Goal: Task Accomplishment & Management: Complete application form

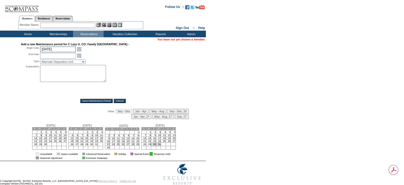
click at [65, 50] on input "9/30/2025" at bounding box center [58, 50] width 36 height 6
type input "9/30/2026"
type input "2026-09-30"
type input "2026-10-01"
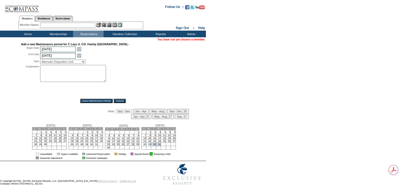
click at [60, 56] on input "10/1/2026" at bounding box center [58, 56] width 36 height 6
type input "12/1/2026"
type input "2026-12-01"
click at [61, 62] on select "Alternate Disposition Unit Business Hold Disposition Exclusive Alliance Partner…" at bounding box center [62, 62] width 45 height 4
select select "PropMaintLeaseBlackout"
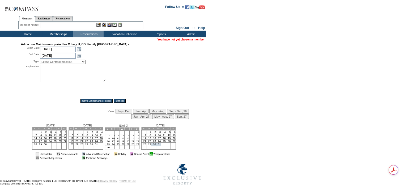
click at [40, 60] on select "Alternate Disposition Unit Business Hold Disposition Exclusive Alliance Partner…" at bounding box center [62, 62] width 45 height 4
click at [80, 74] on textarea at bounding box center [73, 73] width 66 height 17
type textarea "KD"
click at [65, 100] on div "Save Maintenance Period Cancel" at bounding box center [103, 101] width 164 height 4
click at [43, 50] on input "9/30/2026" at bounding box center [58, 50] width 36 height 6
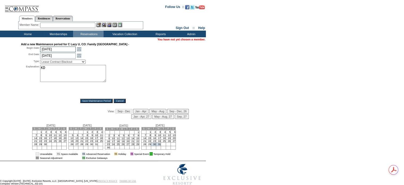
click at [43, 48] on input "9/30/2026" at bounding box center [58, 50] width 36 height 6
click at [59, 73] on textarea "KD" at bounding box center [73, 73] width 66 height 17
click at [90, 101] on input "Save Maintenance Period" at bounding box center [96, 101] width 33 height 4
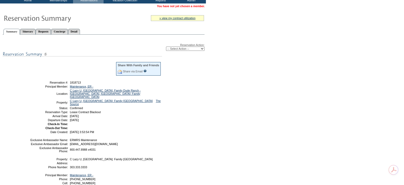
scroll to position [33, 0]
click at [185, 107] on div "Reservation Action: -- Select Action -- Modify Reservation Dates Modify Reserva…" at bounding box center [104, 117] width 202 height 161
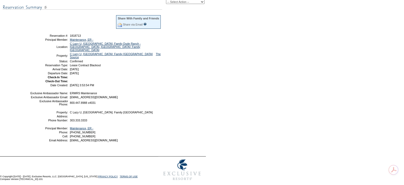
scroll to position [79, 0]
click at [185, 107] on div "Reservation Action: -- Select Action -- Modify Reservation Dates Modify Reserva…" at bounding box center [104, 70] width 202 height 161
click at [186, 108] on div "Reservation Action: -- Select Action -- Modify Reservation Dates Modify Reserva…" at bounding box center [104, 70] width 202 height 161
click at [183, 110] on div "Reservation Action: -- Select Action -- Modify Reservation Dates Modify Reserva…" at bounding box center [104, 70] width 202 height 161
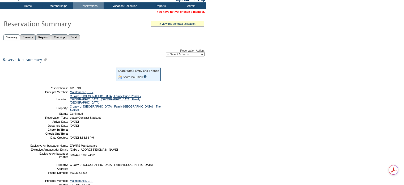
click at [331, 80] on form "Follow Us ::" at bounding box center [202, 104] width 404 height 262
click at [298, 64] on form "Follow Us ::" at bounding box center [202, 104] width 404 height 262
